Goal: Transaction & Acquisition: Obtain resource

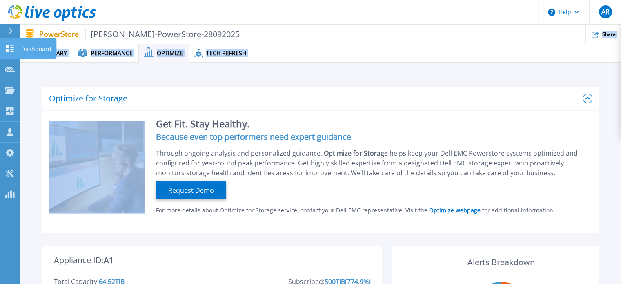
click at [11, 48] on icon at bounding box center [10, 49] width 10 height 8
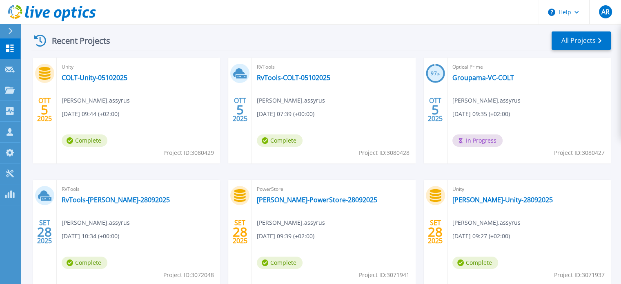
scroll to position [123, 0]
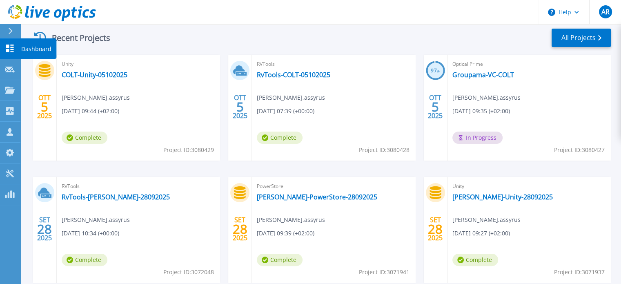
click at [4, 42] on link "Dashboard Dashboard" at bounding box center [10, 48] width 20 height 21
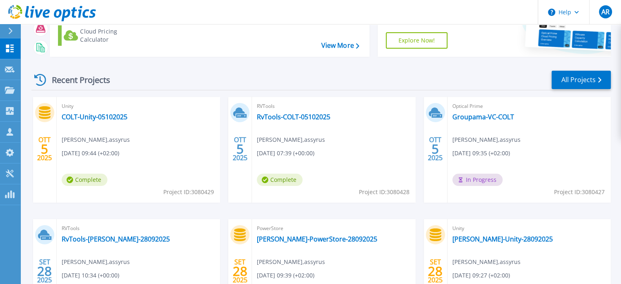
scroll to position [123, 0]
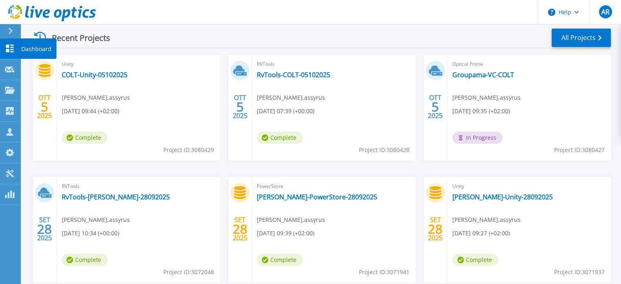
click at [5, 50] on icon at bounding box center [10, 49] width 10 height 8
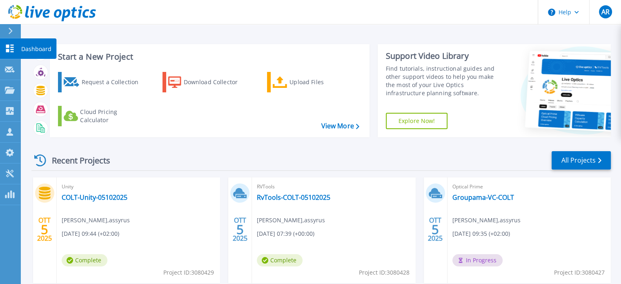
click at [11, 45] on icon at bounding box center [10, 49] width 8 height 8
click at [493, 199] on link "Groupama-VC-COLT" at bounding box center [484, 197] width 62 height 8
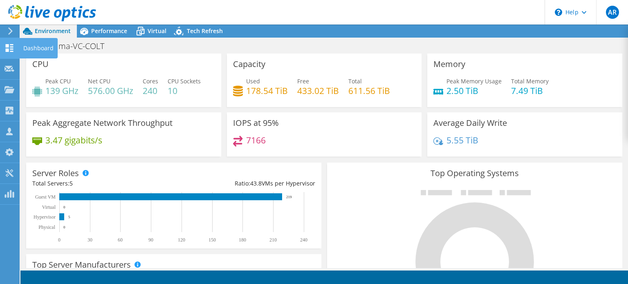
click at [9, 49] on icon at bounding box center [9, 48] width 10 height 8
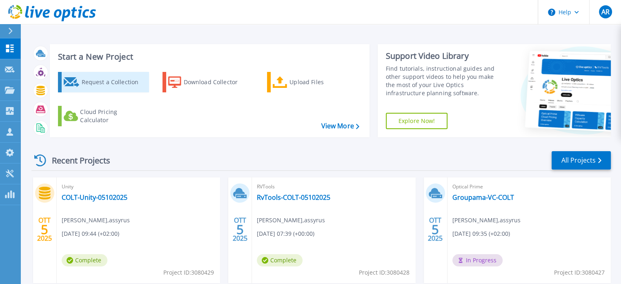
click at [95, 82] on div "Request a Collection" at bounding box center [113, 82] width 65 height 16
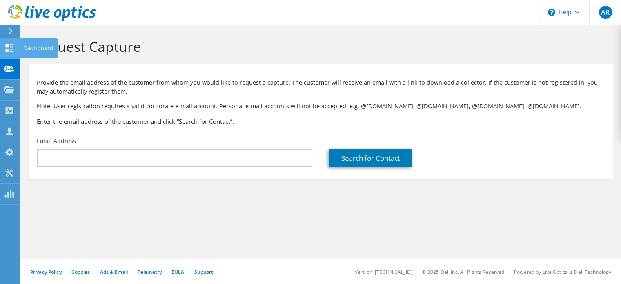
click at [10, 46] on use at bounding box center [10, 48] width 8 height 8
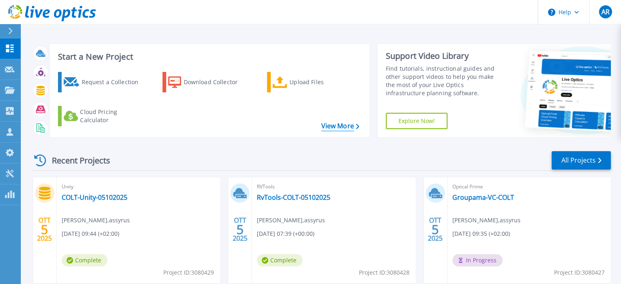
click at [335, 128] on link "View More" at bounding box center [340, 126] width 38 height 8
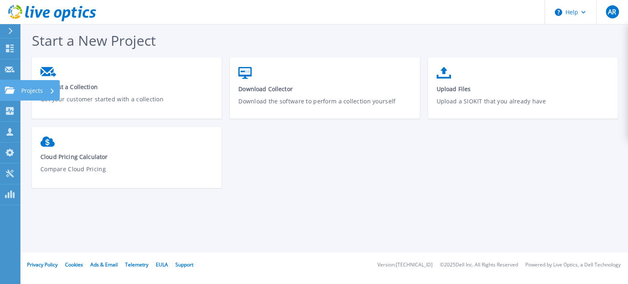
click at [5, 89] on icon at bounding box center [10, 90] width 10 height 7
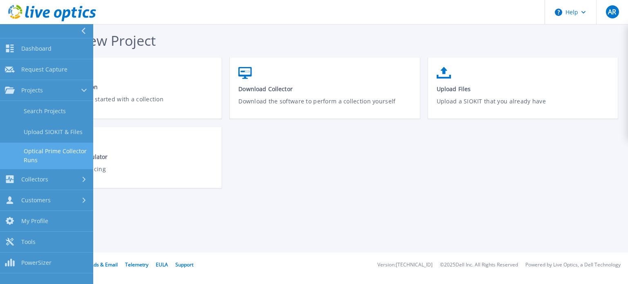
click at [47, 148] on link "Optical Prime Collector Runs" at bounding box center [46, 156] width 93 height 26
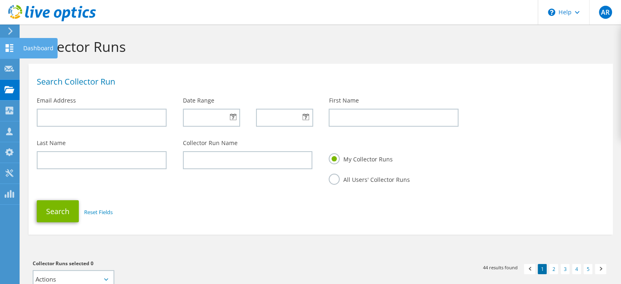
click at [6, 49] on use at bounding box center [10, 48] width 8 height 8
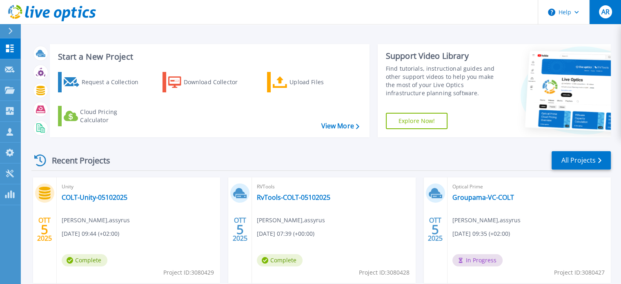
click at [604, 16] on div "AR" at bounding box center [605, 11] width 13 height 13
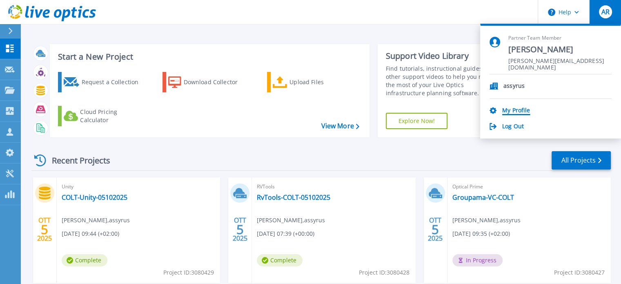
click at [511, 112] on link "My Profile" at bounding box center [517, 111] width 28 height 8
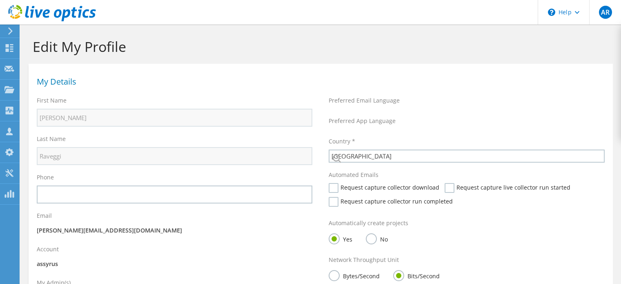
select select "106"
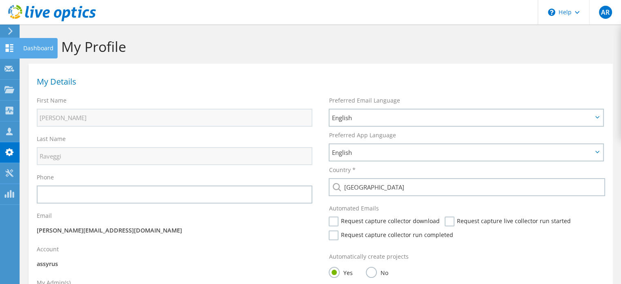
click at [8, 48] on use at bounding box center [10, 48] width 8 height 8
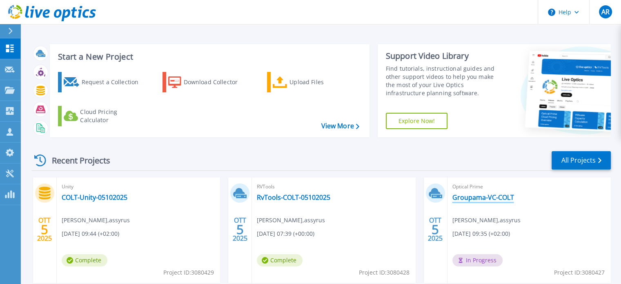
click at [480, 200] on link "Groupama-VC-COLT" at bounding box center [484, 197] width 62 height 8
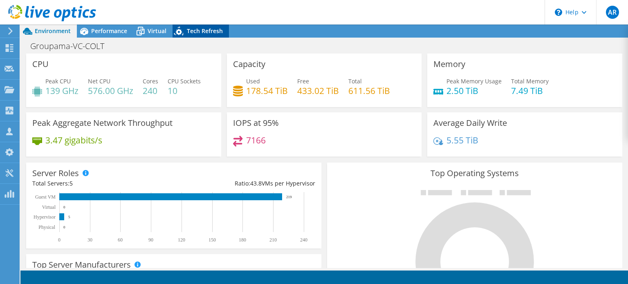
click at [194, 30] on span "Tech Refresh" at bounding box center [205, 31] width 36 height 8
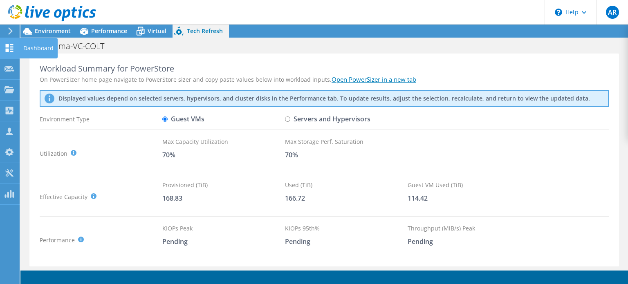
click at [7, 48] on icon at bounding box center [9, 48] width 10 height 8
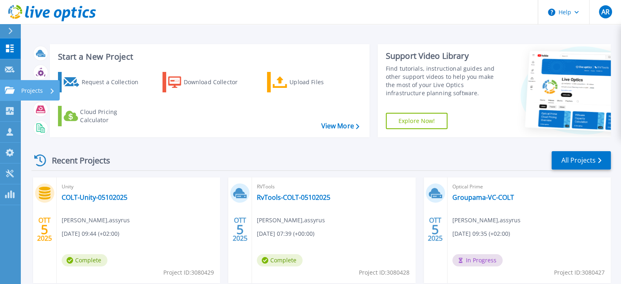
click at [10, 92] on icon at bounding box center [10, 90] width 10 height 7
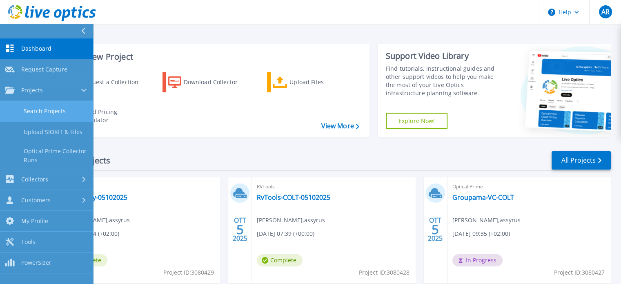
click at [45, 105] on link "Search Projects" at bounding box center [46, 111] width 93 height 21
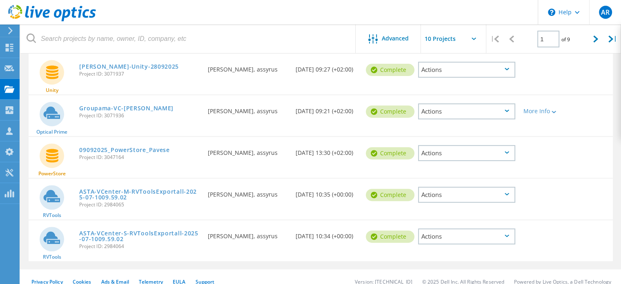
scroll to position [313, 0]
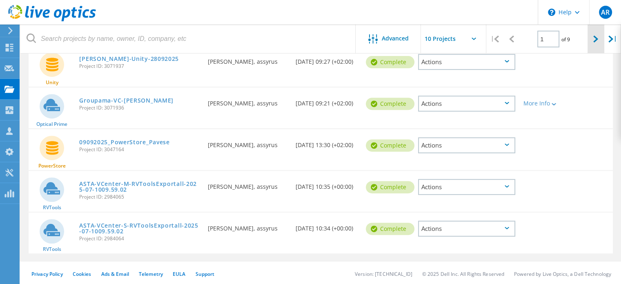
click at [597, 40] on icon at bounding box center [596, 39] width 5 height 7
type input "2"
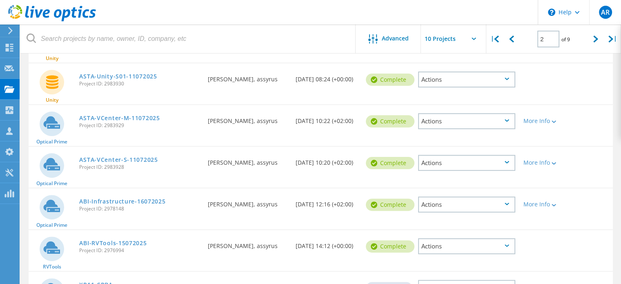
scroll to position [232, 0]
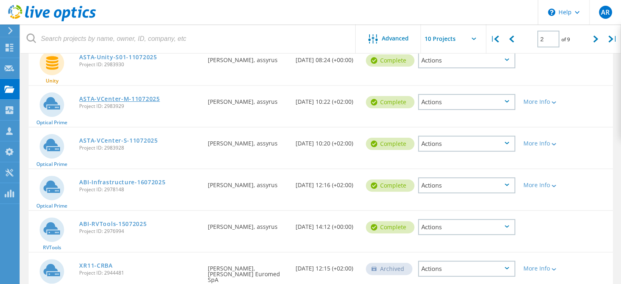
click at [114, 97] on link "ASTA-VCenter-M-11072025" at bounding box center [119, 99] width 80 height 6
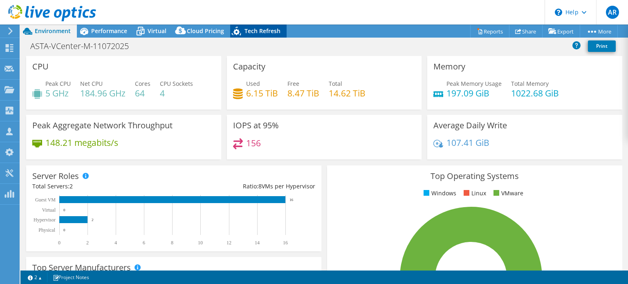
select select "EUFrankfurt"
select select "EUR"
click at [259, 30] on span "Tech Refresh" at bounding box center [262, 31] width 36 height 8
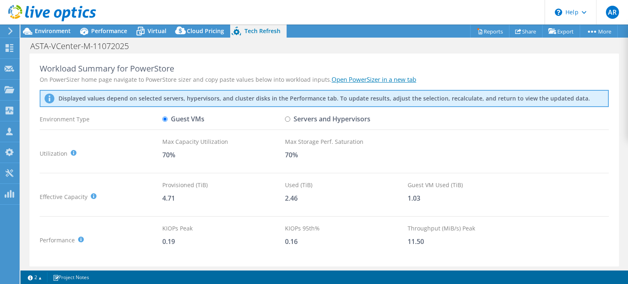
click at [287, 117] on input "Servers and Hypervisors" at bounding box center [287, 118] width 5 height 5
radio input "true"
radio input "false"
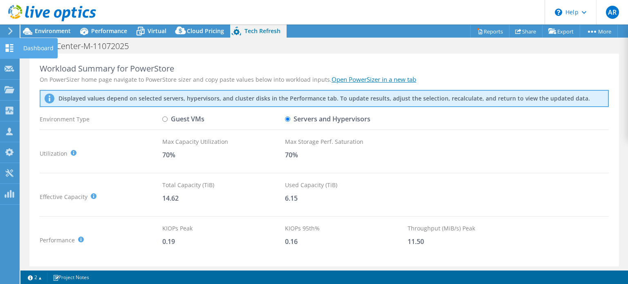
click at [5, 45] on icon at bounding box center [9, 48] width 10 height 8
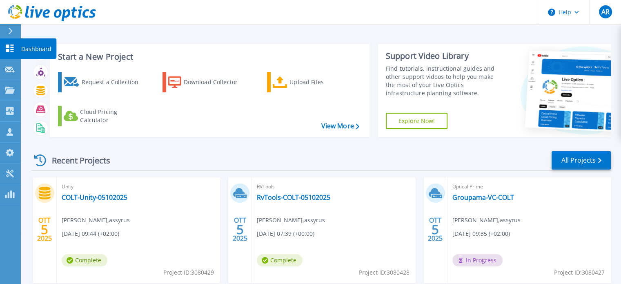
click at [9, 45] on icon at bounding box center [10, 49] width 8 height 8
click at [460, 196] on link "Groupama-VC-COLT" at bounding box center [484, 197] width 62 height 8
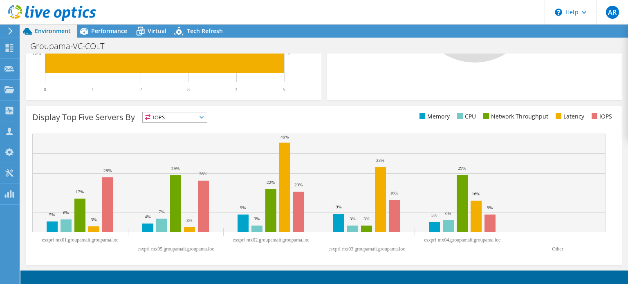
scroll to position [261, 0]
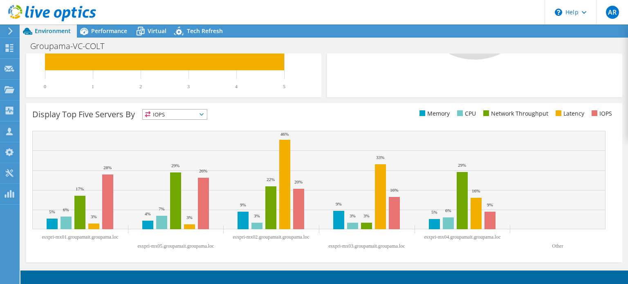
click at [203, 112] on span "IOPS" at bounding box center [175, 115] width 64 height 10
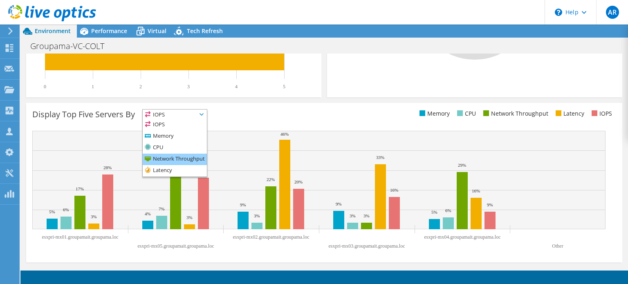
click at [164, 156] on li "Network Throughput" at bounding box center [175, 159] width 64 height 11
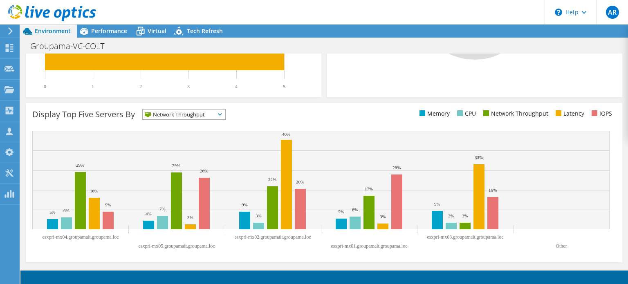
click at [206, 114] on span "Network Throughput" at bounding box center [179, 115] width 72 height 10
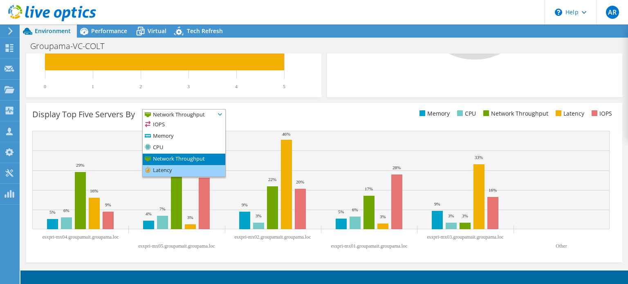
click at [172, 169] on li "Latency" at bounding box center [184, 170] width 83 height 11
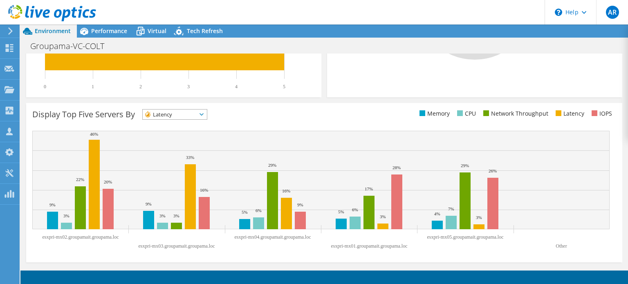
click at [561, 245] on text "Other" at bounding box center [560, 246] width 11 height 6
click at [197, 114] on span "Latency" at bounding box center [170, 115] width 54 height 10
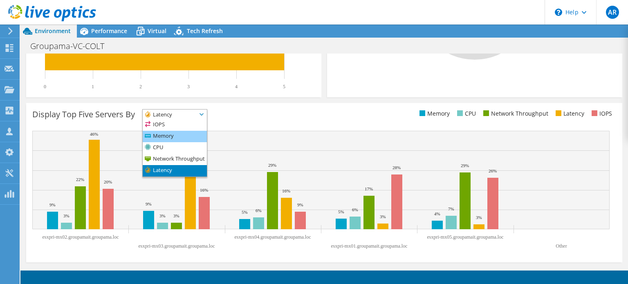
click at [172, 132] on li "Memory" at bounding box center [175, 136] width 64 height 11
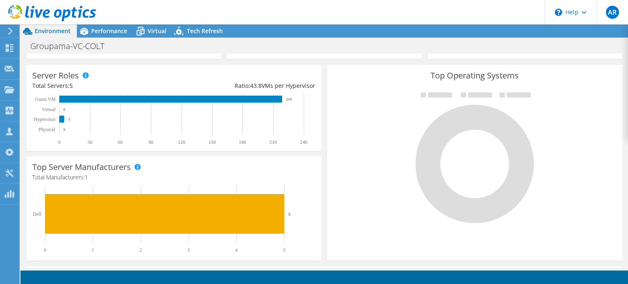
scroll to position [0, 0]
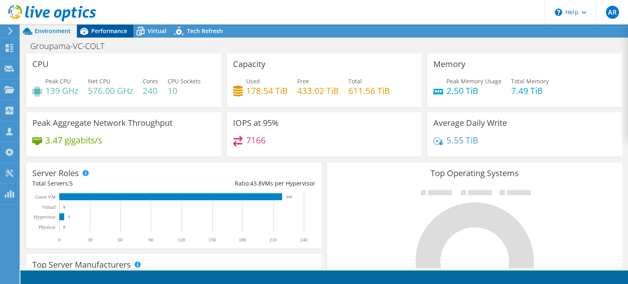
click at [105, 35] on div "Performance" at bounding box center [105, 31] width 56 height 13
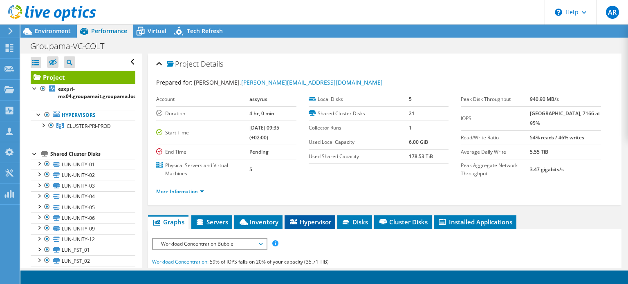
click at [314, 218] on span "Hypervisor" at bounding box center [309, 222] width 42 height 8
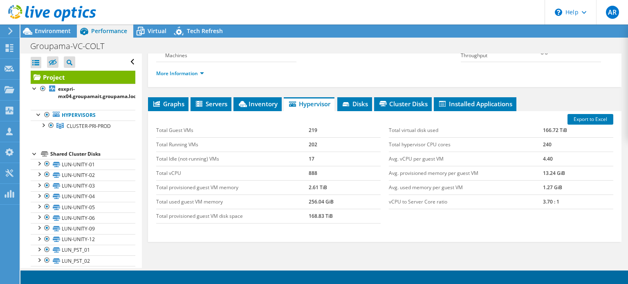
scroll to position [123, 0]
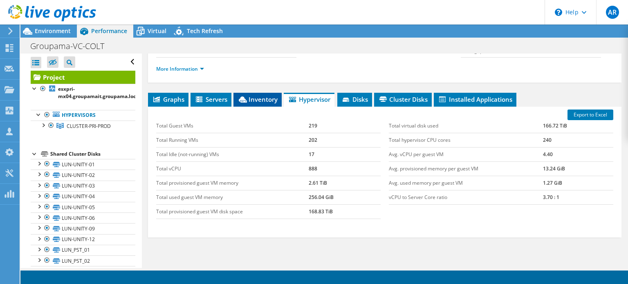
click at [254, 98] on span "Inventory" at bounding box center [257, 99] width 40 height 8
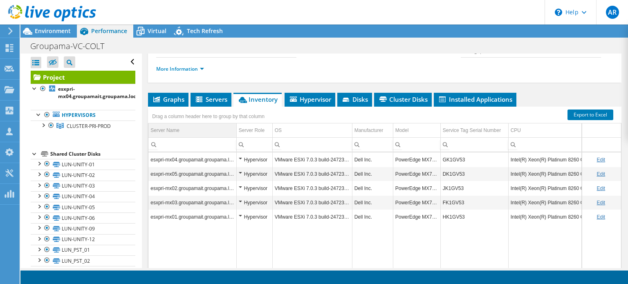
click at [177, 130] on div "Server Name" at bounding box center [164, 130] width 29 height 10
click at [596, 157] on link "Edit" at bounding box center [600, 160] width 9 height 6
click at [474, 99] on span "Installed Applications" at bounding box center [475, 99] width 74 height 8
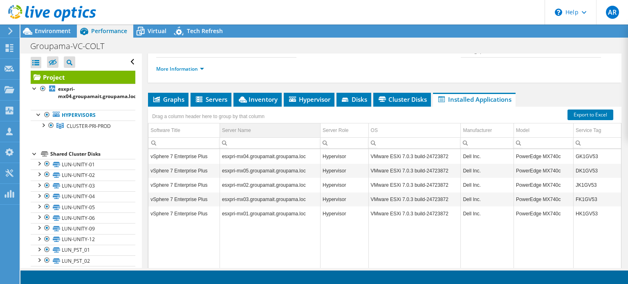
click at [235, 127] on div "Server Name" at bounding box center [236, 130] width 29 height 10
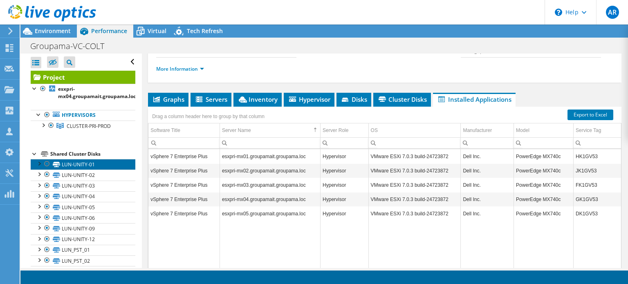
click at [76, 165] on link "LUN-UNITY-01" at bounding box center [83, 164] width 105 height 11
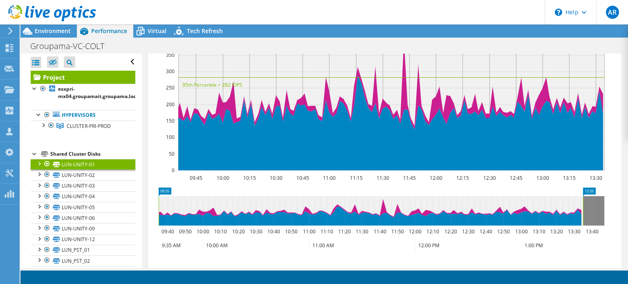
scroll to position [307, 0]
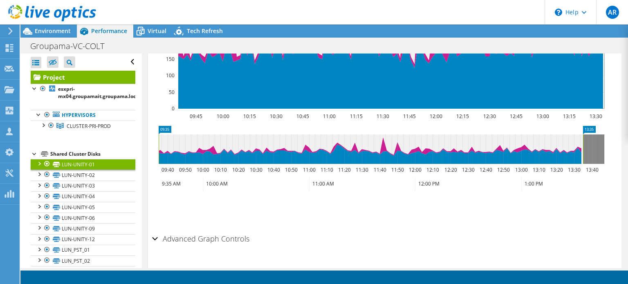
click at [154, 230] on div "Advanced Graph Controls" at bounding box center [384, 239] width 465 height 18
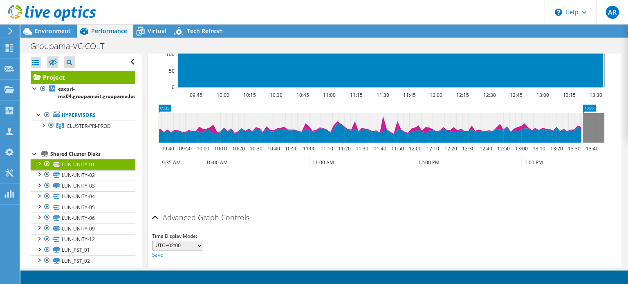
scroll to position [339, 0]
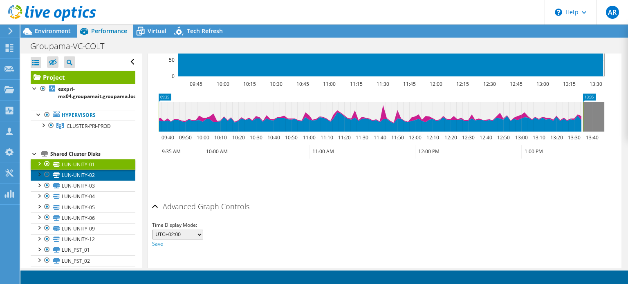
click at [82, 170] on link "LUN-UNITY-02" at bounding box center [83, 175] width 105 height 11
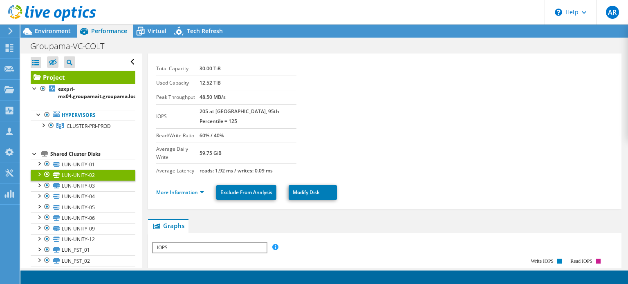
scroll to position [0, 0]
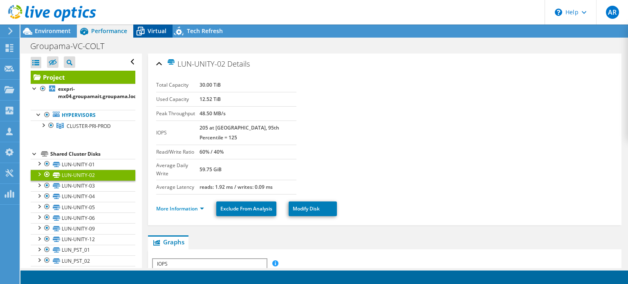
click at [146, 31] on icon at bounding box center [140, 31] width 14 height 14
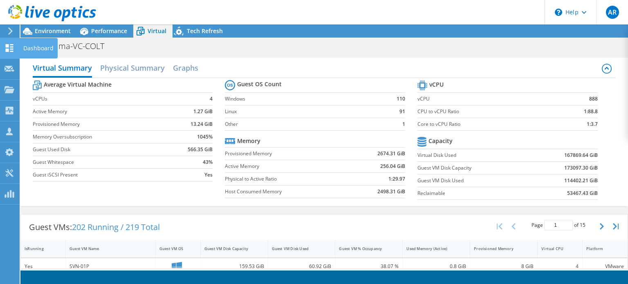
click at [7, 49] on use at bounding box center [10, 48] width 8 height 8
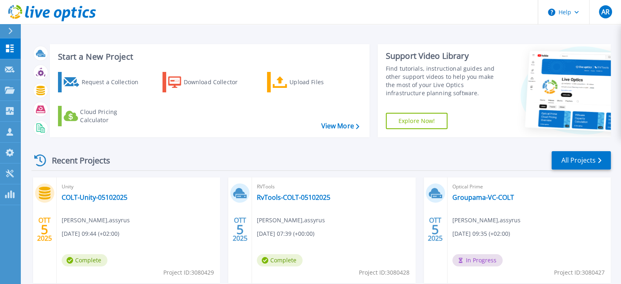
click at [6, 48] on icon at bounding box center [10, 49] width 8 height 8
click at [4, 45] on link "Dashboard Dashboard" at bounding box center [10, 48] width 20 height 21
click at [467, 197] on link "Groupama-VC-COLT" at bounding box center [484, 197] width 62 height 8
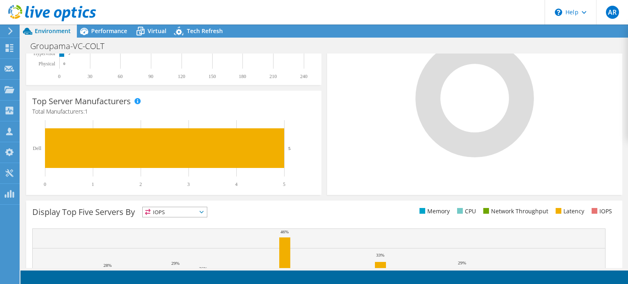
scroll to position [261, 0]
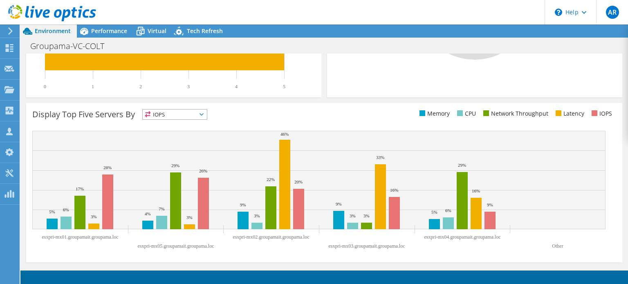
click at [201, 111] on span "IOPS" at bounding box center [175, 115] width 64 height 10
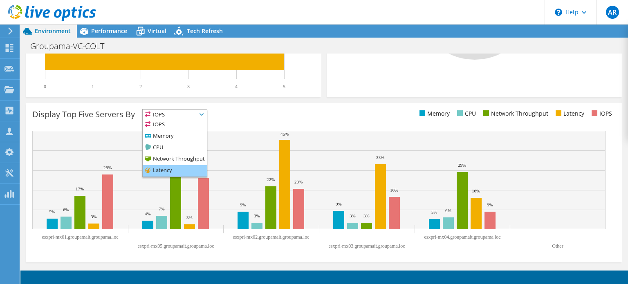
click at [158, 168] on li "Latency" at bounding box center [175, 170] width 64 height 11
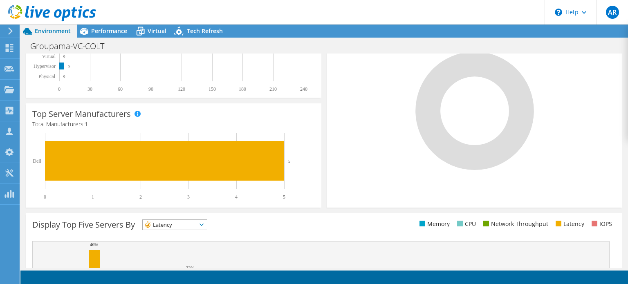
scroll to position [16, 0]
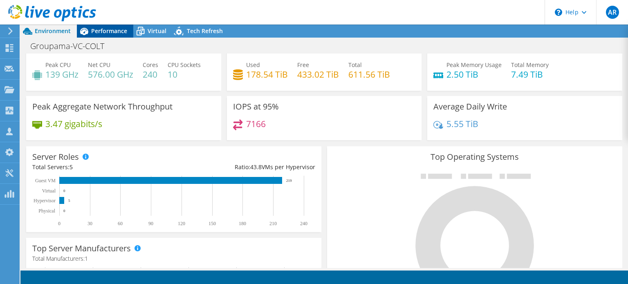
click at [102, 32] on span "Performance" at bounding box center [109, 31] width 36 height 8
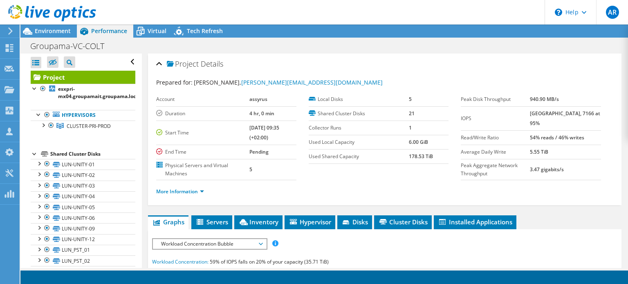
scroll to position [0, 0]
click at [87, 251] on link "LUN_PST_01" at bounding box center [83, 250] width 105 height 11
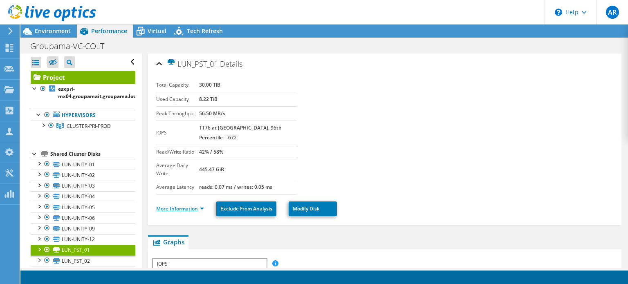
click at [201, 205] on link "More Information" at bounding box center [180, 208] width 48 height 7
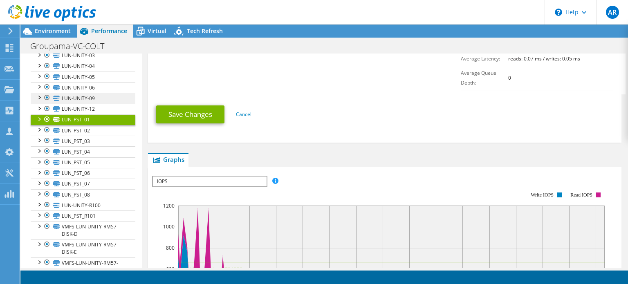
scroll to position [145, 0]
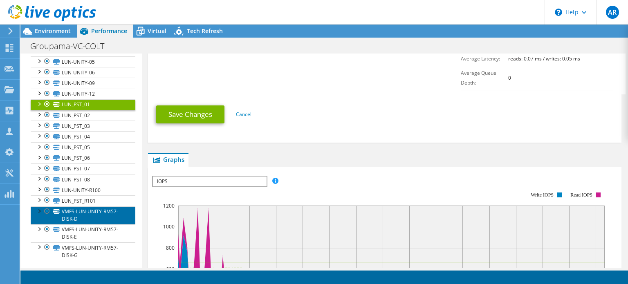
click at [87, 215] on link "VMFS-LUN-UNITY-RM57-DISK-D" at bounding box center [83, 215] width 105 height 18
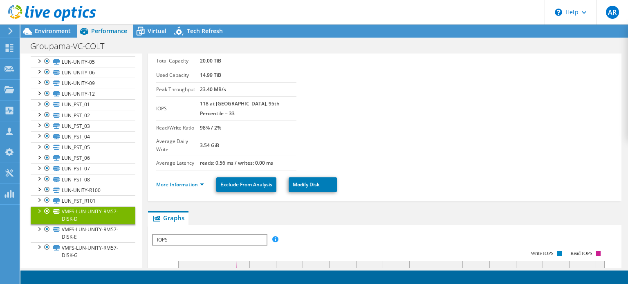
scroll to position [10, 0]
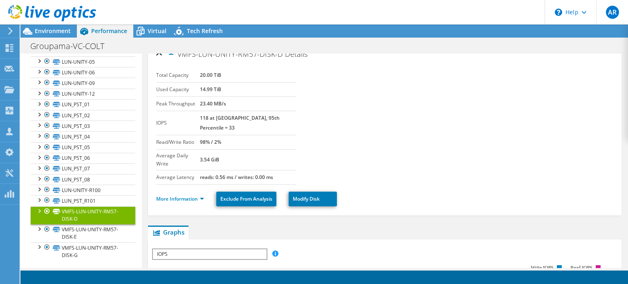
drag, startPoint x: 205, startPoint y: 131, endPoint x: 245, endPoint y: 132, distance: 40.0
click at [245, 135] on tr "Read/Write Ratio 98% / 2%" at bounding box center [226, 142] width 140 height 14
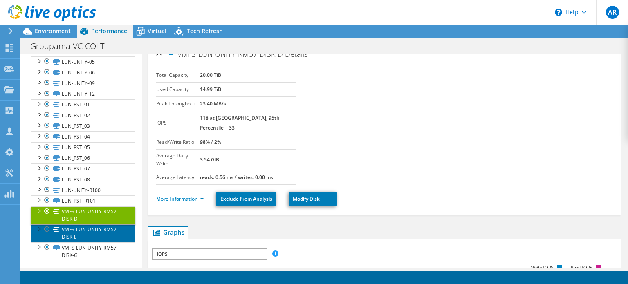
click at [110, 232] on link "VMFS-LUN-UNITY-RM57-DISK-E" at bounding box center [83, 233] width 105 height 18
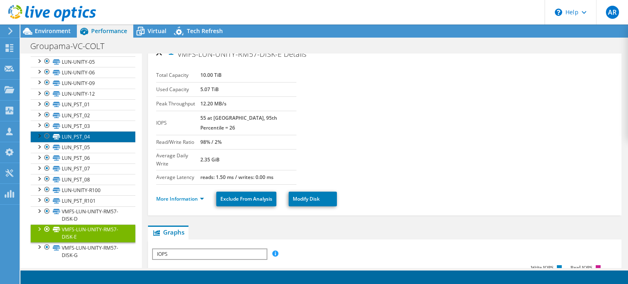
click at [104, 133] on link "LUN_PST_04" at bounding box center [83, 136] width 105 height 11
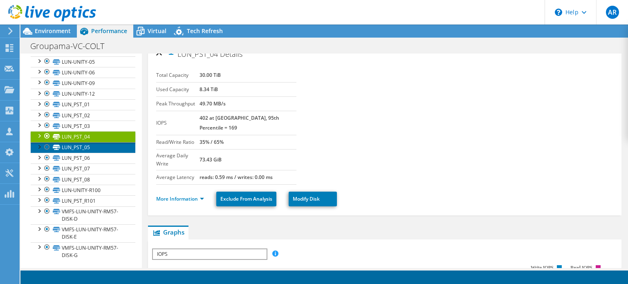
click at [98, 147] on link "LUN_PST_05" at bounding box center [83, 147] width 105 height 11
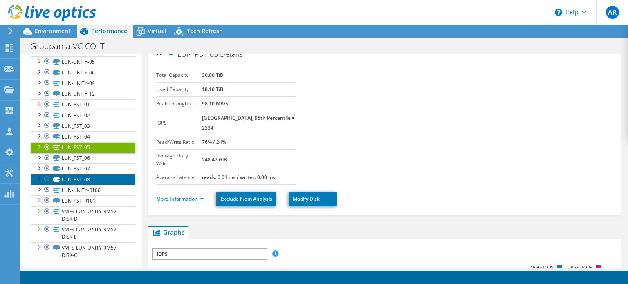
click at [88, 176] on link "LUN_PST_08" at bounding box center [83, 179] width 105 height 11
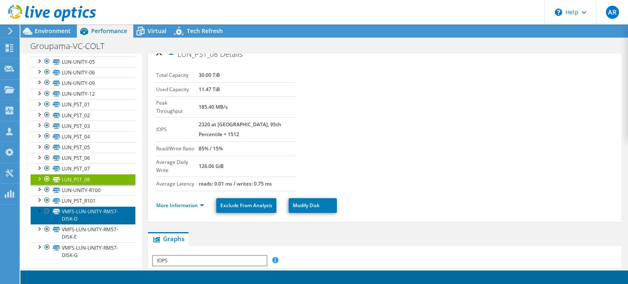
click at [95, 215] on link "VMFS-LUN-UNITY-RM57-DISK-D" at bounding box center [83, 215] width 105 height 18
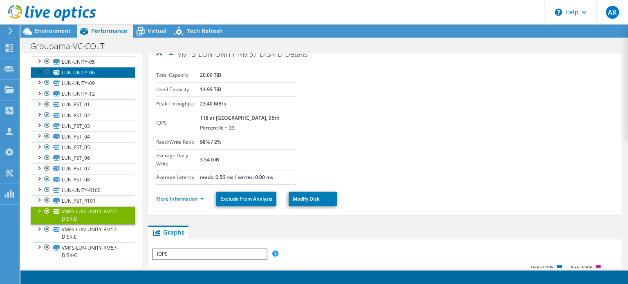
click at [104, 73] on link "LUN-UNITY-06" at bounding box center [83, 72] width 105 height 11
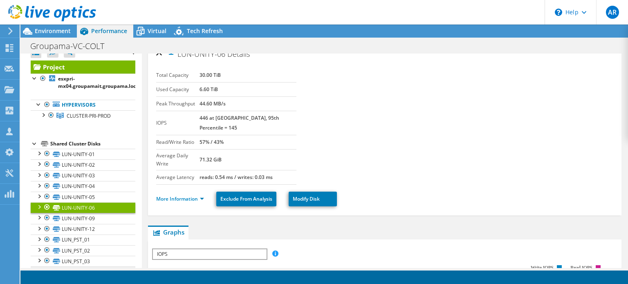
scroll to position [0, 0]
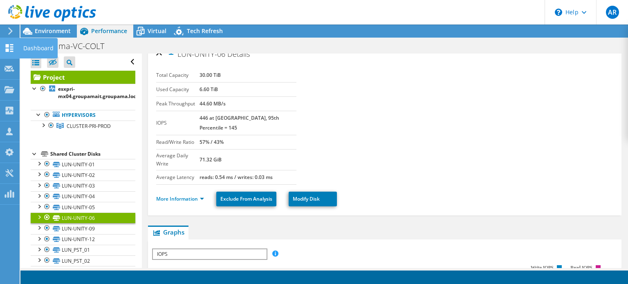
click at [14, 45] on icon at bounding box center [9, 48] width 10 height 8
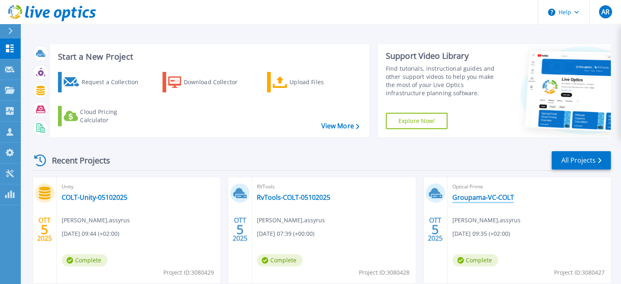
click at [497, 196] on link "Groupama-VC-COLT" at bounding box center [484, 197] width 62 height 8
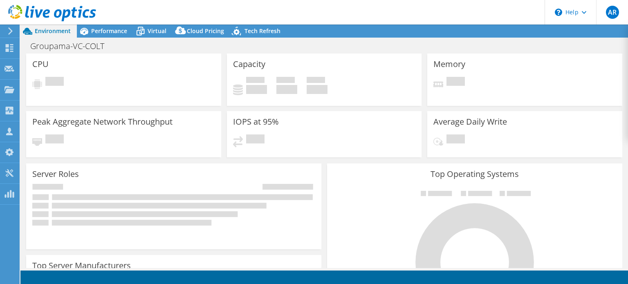
select select "USD"
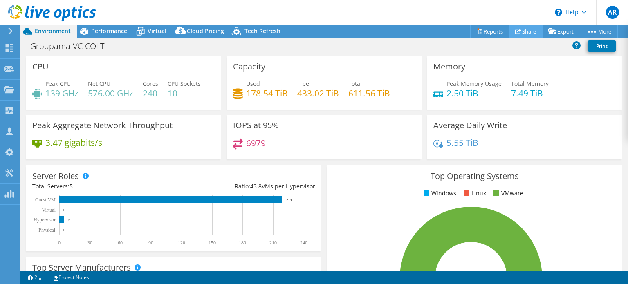
click at [519, 32] on link "Share" at bounding box center [526, 31] width 34 height 13
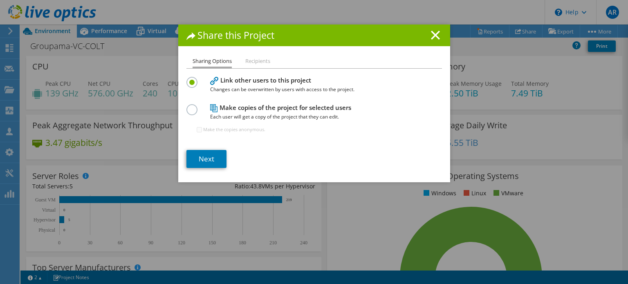
click at [187, 106] on label at bounding box center [193, 105] width 14 height 2
click at [0, 0] on input "radio" at bounding box center [0, 0] width 0 height 0
click at [201, 160] on link "Next" at bounding box center [206, 159] width 40 height 18
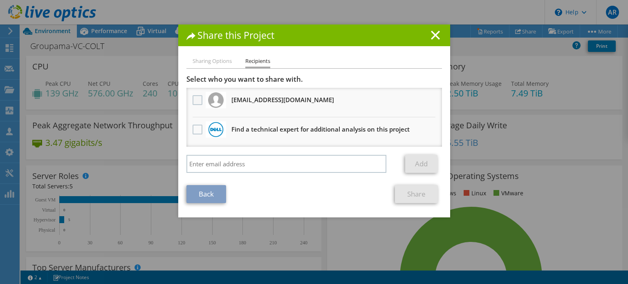
click at [194, 101] on label at bounding box center [198, 100] width 12 height 10
click at [0, 0] on input "checkbox" at bounding box center [0, 0] width 0 height 0
click at [410, 190] on link "Share" at bounding box center [416, 194] width 43 height 18
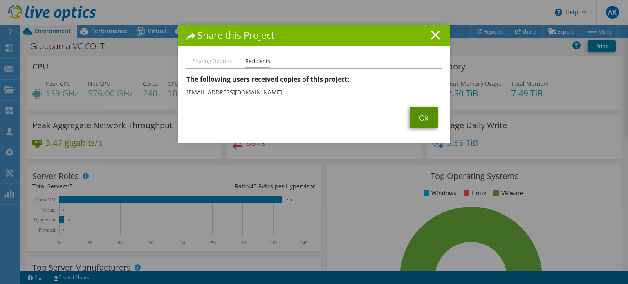
click at [424, 120] on link "Ok" at bounding box center [423, 117] width 28 height 21
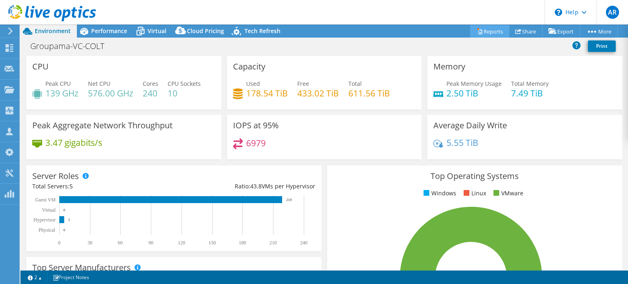
click at [494, 31] on link "Reports" at bounding box center [489, 31] width 39 height 13
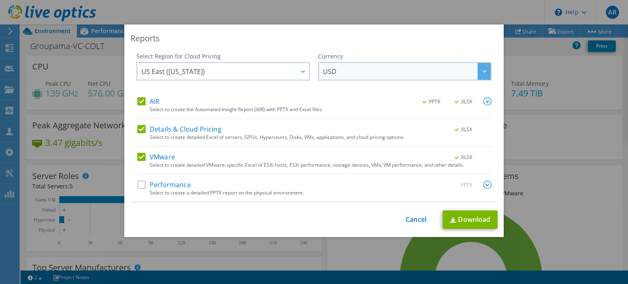
click at [352, 69] on span "USD" at bounding box center [407, 71] width 168 height 17
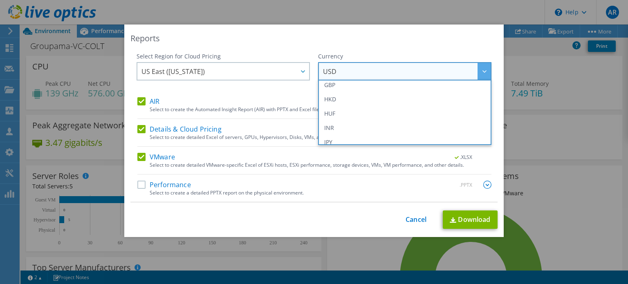
scroll to position [92, 0]
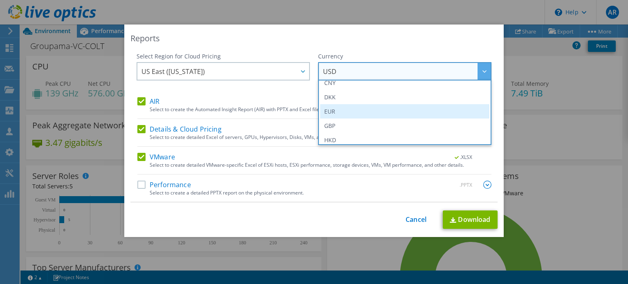
click at [325, 108] on li "EUR" at bounding box center [404, 111] width 169 height 14
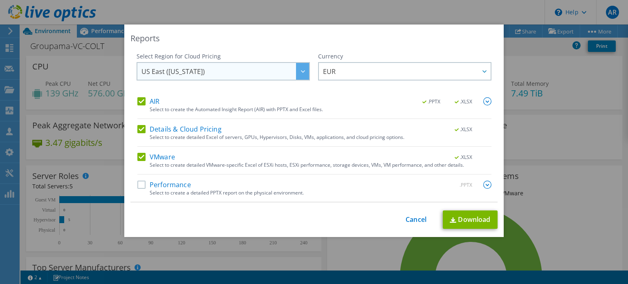
click at [278, 76] on span "US East ([US_STATE])" at bounding box center [225, 71] width 168 height 17
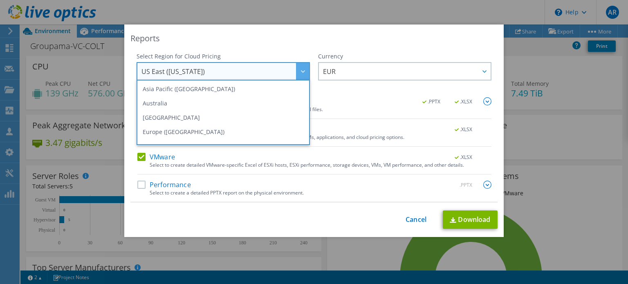
scroll to position [82, 0]
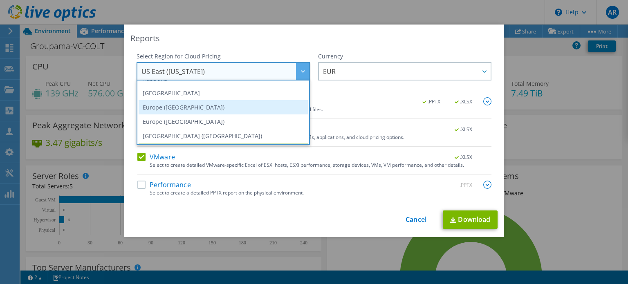
click at [187, 108] on li "Europe ([GEOGRAPHIC_DATA])" at bounding box center [223, 107] width 169 height 14
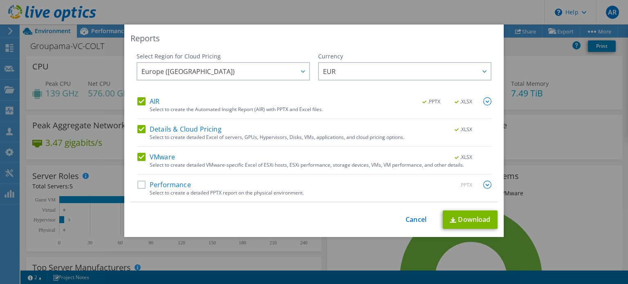
click at [483, 185] on img at bounding box center [487, 185] width 8 height 8
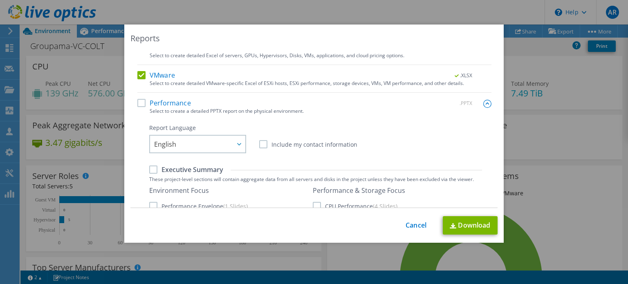
click at [137, 104] on label "Performance" at bounding box center [164, 103] width 54 height 8
click at [0, 0] on input "Performance" at bounding box center [0, 0] width 0 height 0
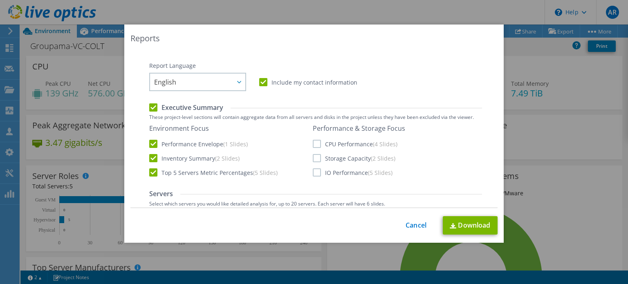
scroll to position [163, 0]
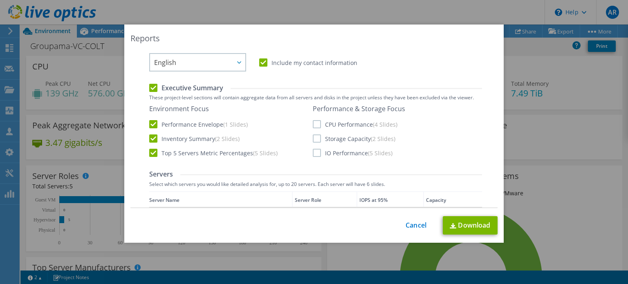
click at [313, 121] on label "CPU Performance (4 Slides)" at bounding box center [355, 124] width 85 height 8
click at [0, 0] on input "CPU Performance (4 Slides)" at bounding box center [0, 0] width 0 height 0
click at [317, 138] on label "Storage Capacity (2 Slides)" at bounding box center [354, 138] width 83 height 8
click at [0, 0] on input "Storage Capacity (2 Slides)" at bounding box center [0, 0] width 0 height 0
click at [313, 152] on label "IO Performance (5 Slides)" at bounding box center [353, 153] width 80 height 8
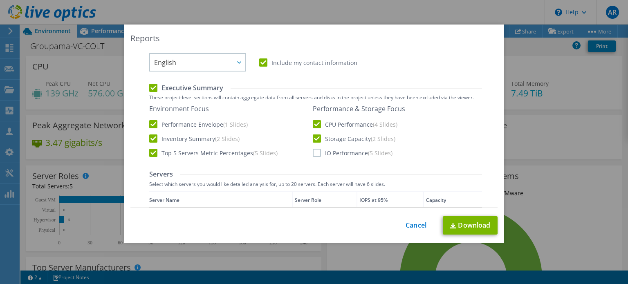
click at [0, 0] on input "IO Performance (5 Slides)" at bounding box center [0, 0] width 0 height 0
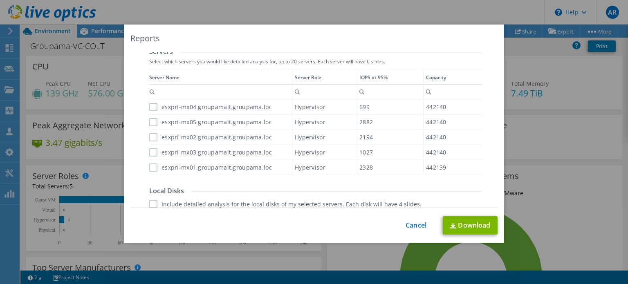
scroll to position [245, 0]
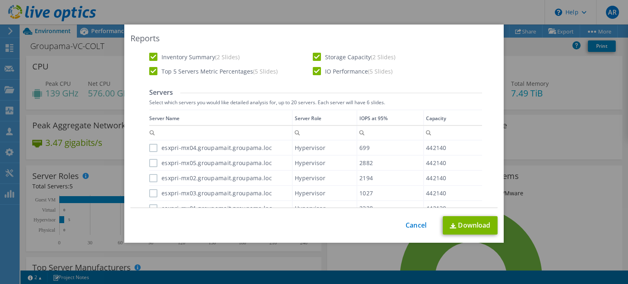
click at [152, 149] on label "esxpri-mx04.groupamait.groupama.loc" at bounding box center [210, 148] width 123 height 8
click at [0, 0] on input "esxpri-mx04.groupamait.groupama.loc" at bounding box center [0, 0] width 0 height 0
click at [150, 164] on label "esxpri-mx05.groupamait.groupama.loc" at bounding box center [210, 163] width 123 height 8
click at [0, 0] on input "esxpri-mx05.groupamait.groupama.loc" at bounding box center [0, 0] width 0 height 0
click at [150, 176] on label "esxpri-mx02.groupamait.groupama.loc" at bounding box center [210, 178] width 123 height 8
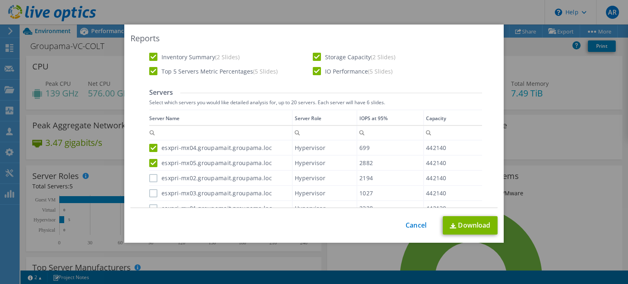
click at [0, 0] on input "esxpri-mx02.groupamait.groupama.loc" at bounding box center [0, 0] width 0 height 0
click at [151, 193] on label "esxpri-mx03.groupamait.groupama.loc" at bounding box center [210, 193] width 123 height 8
click at [0, 0] on input "esxpri-mx03.groupamait.groupama.loc" at bounding box center [0, 0] width 0 height 0
click at [150, 204] on label "esxpri-mx01.groupamait.groupama.loc" at bounding box center [210, 208] width 123 height 8
click at [0, 0] on input "esxpri-mx01.groupamait.groupama.loc" at bounding box center [0, 0] width 0 height 0
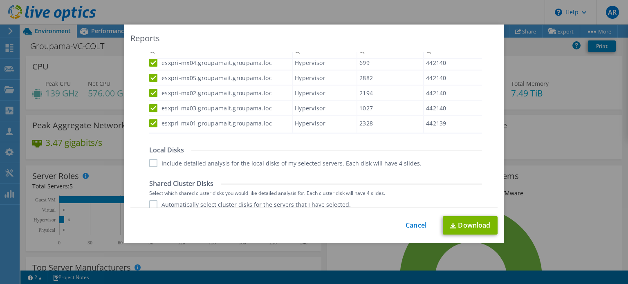
scroll to position [368, 0]
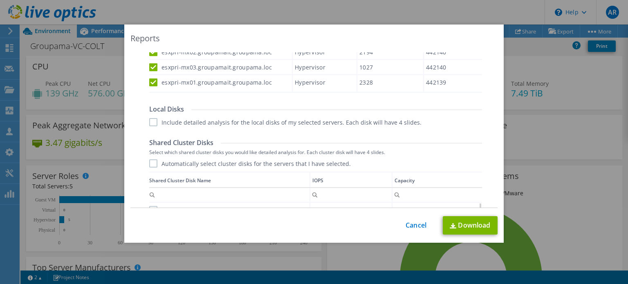
click at [151, 122] on label "Include detailed analysis for the local disks of my selected servers. Each disk…" at bounding box center [285, 122] width 272 height 8
click at [0, 0] on input "Include detailed analysis for the local disks of my selected servers. Each disk…" at bounding box center [0, 0] width 0 height 0
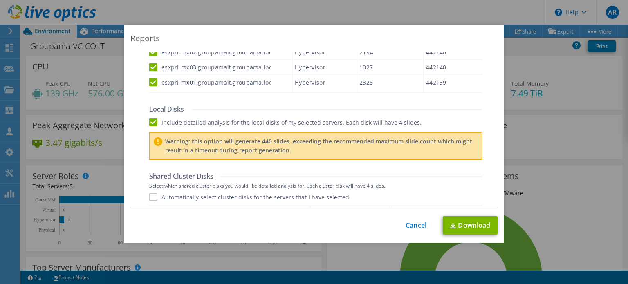
click at [149, 121] on label "Include detailed analysis for the local disks of my selected servers. Each disk…" at bounding box center [285, 122] width 272 height 8
click at [0, 0] on input "Include detailed analysis for the local disks of my selected servers. Each disk…" at bounding box center [0, 0] width 0 height 0
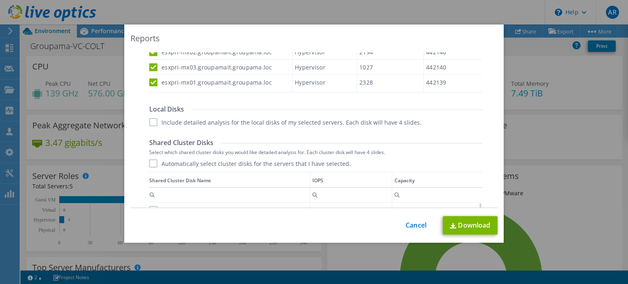
click at [153, 167] on label "Automatically select cluster disks for the servers that I have selected." at bounding box center [249, 163] width 201 height 8
click at [0, 0] on input "Automatically select cluster disks for the servers that I have selected." at bounding box center [0, 0] width 0 height 0
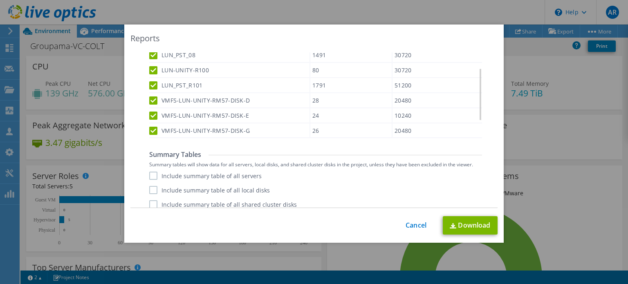
scroll to position [568, 0]
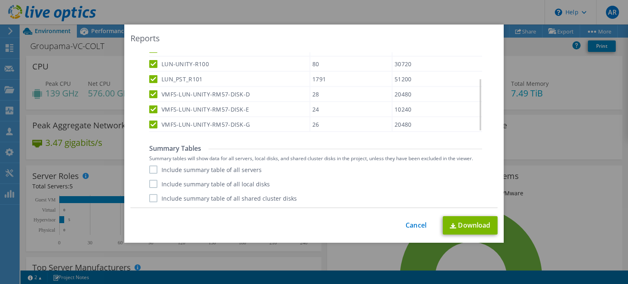
click at [149, 167] on label "Include summary table of all servers" at bounding box center [205, 169] width 112 height 8
click at [0, 0] on input "Include summary table of all servers" at bounding box center [0, 0] width 0 height 0
click at [153, 184] on label "Include summary table of all local disks" at bounding box center [209, 184] width 121 height 8
click at [0, 0] on input "Include summary table of all local disks" at bounding box center [0, 0] width 0 height 0
click at [149, 194] on label "Include summary table of all shared cluster disks" at bounding box center [223, 198] width 148 height 8
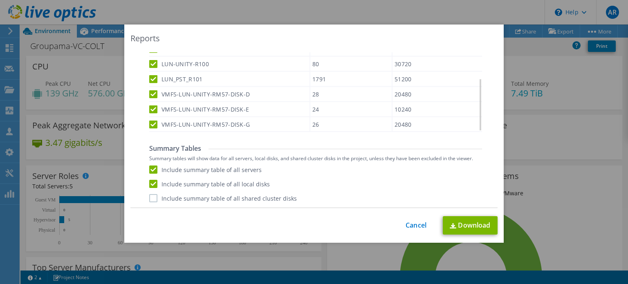
click at [0, 0] on input "Include summary table of all shared cluster disks" at bounding box center [0, 0] width 0 height 0
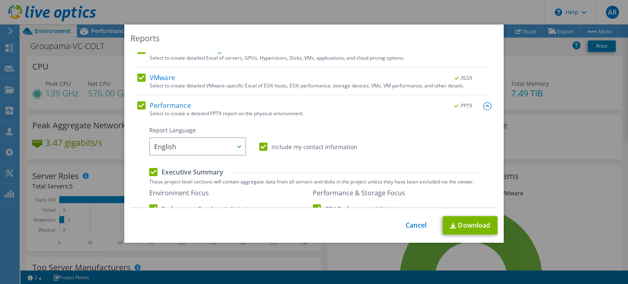
scroll to position [0, 0]
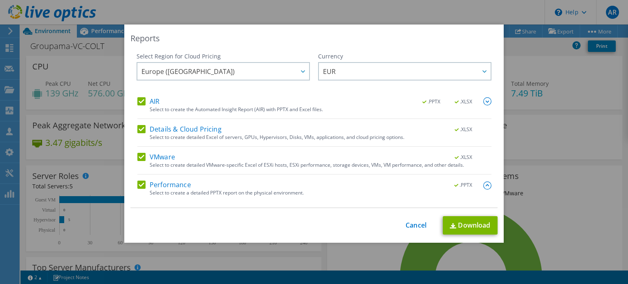
click at [483, 101] on img at bounding box center [487, 101] width 8 height 8
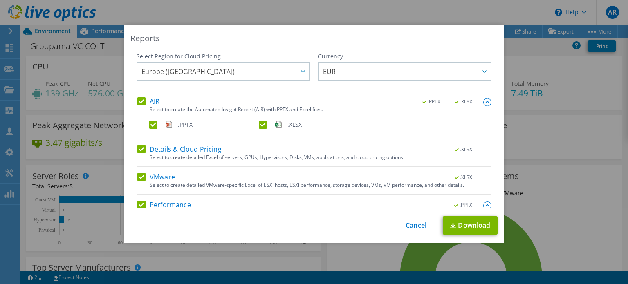
click at [483, 101] on img at bounding box center [487, 102] width 8 height 8
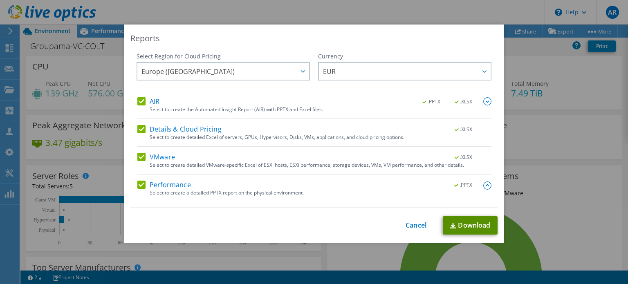
click at [462, 224] on link "Download" at bounding box center [470, 225] width 55 height 18
click at [405, 224] on link "Cancel" at bounding box center [415, 225] width 21 height 8
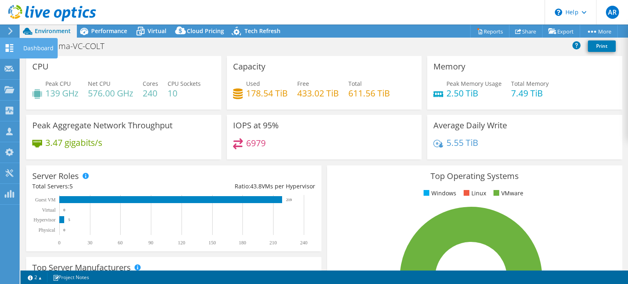
click at [5, 45] on icon at bounding box center [9, 48] width 10 height 8
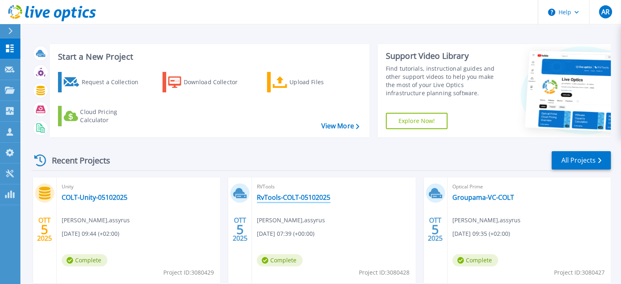
click at [289, 200] on link "RvTools-COLT-05102025" at bounding box center [294, 197] width 74 height 8
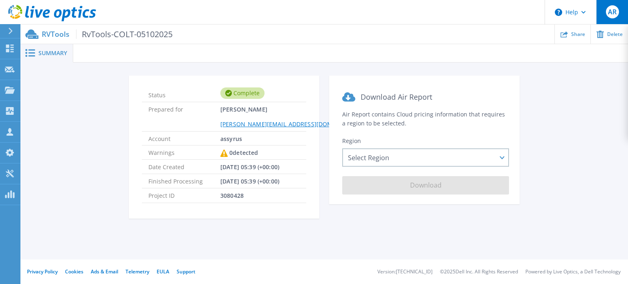
click at [613, 12] on span "AR" at bounding box center [612, 12] width 9 height 7
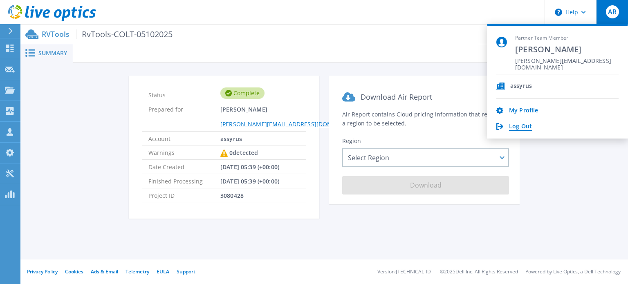
click at [521, 127] on link "Log Out" at bounding box center [520, 127] width 23 height 8
